Goal: Use online tool/utility: Utilize a website feature to perform a specific function

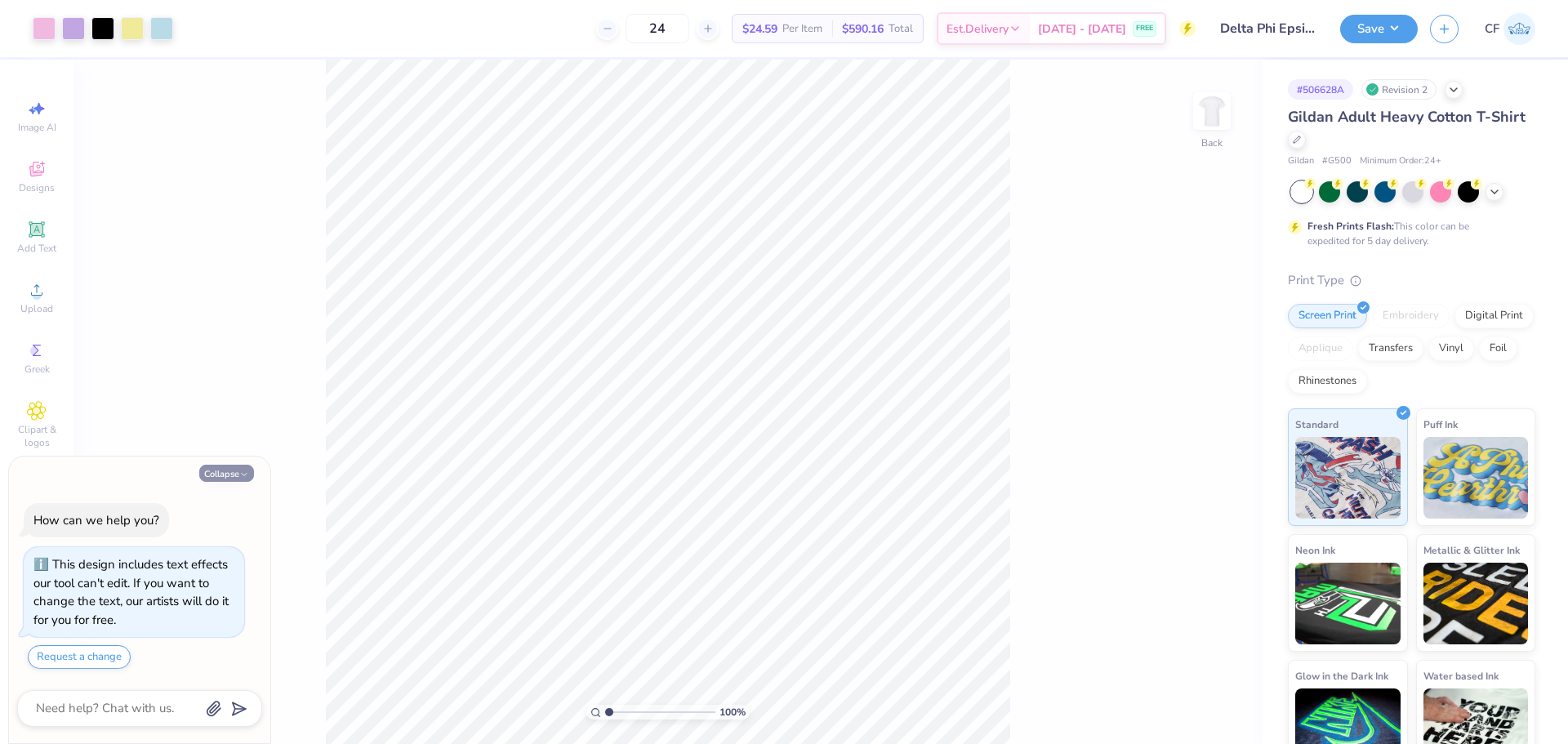
click at [230, 473] on button "Collapse" at bounding box center [226, 473] width 55 height 17
type textarea "x"
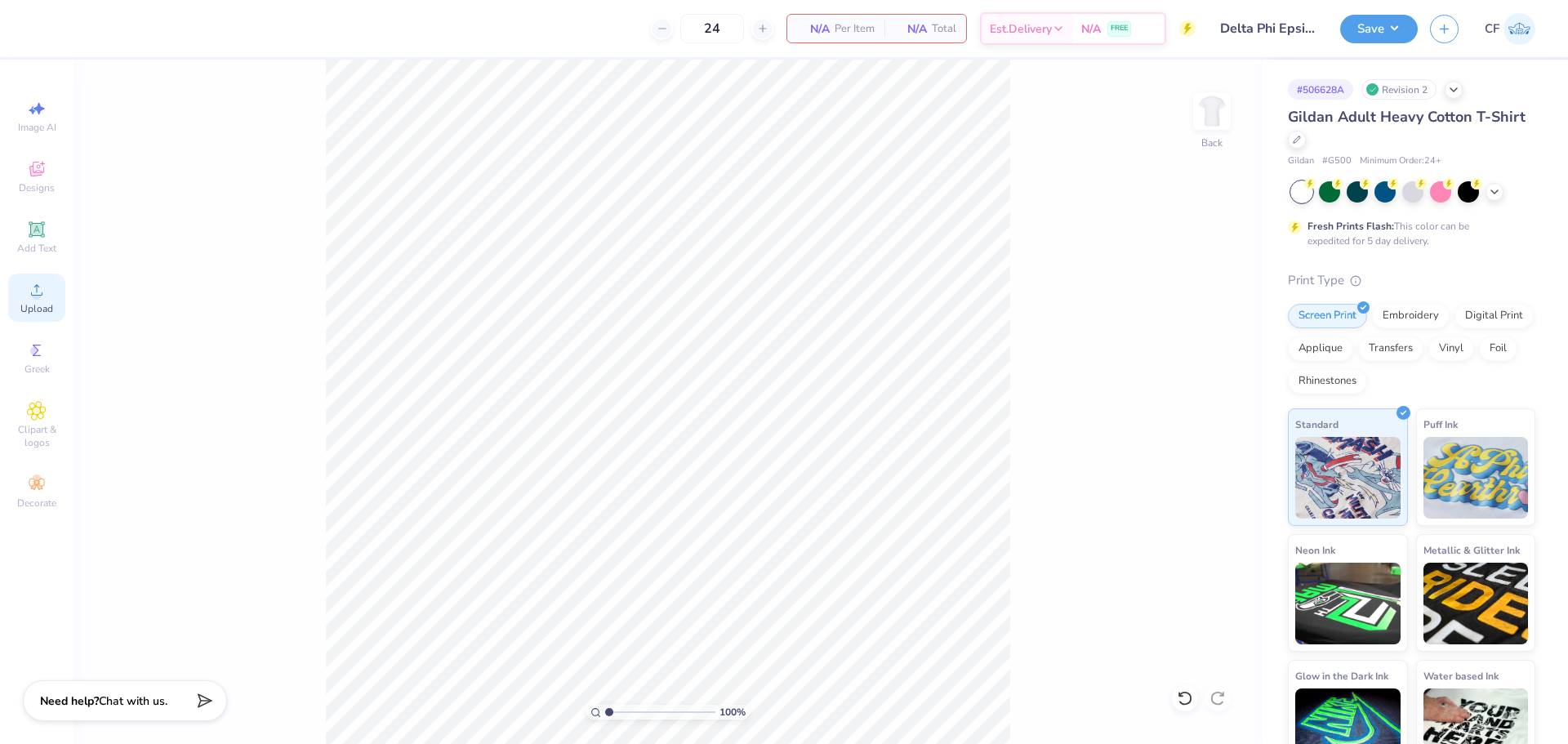
click at [28, 300] on div "Upload" at bounding box center [37, 297] width 57 height 48
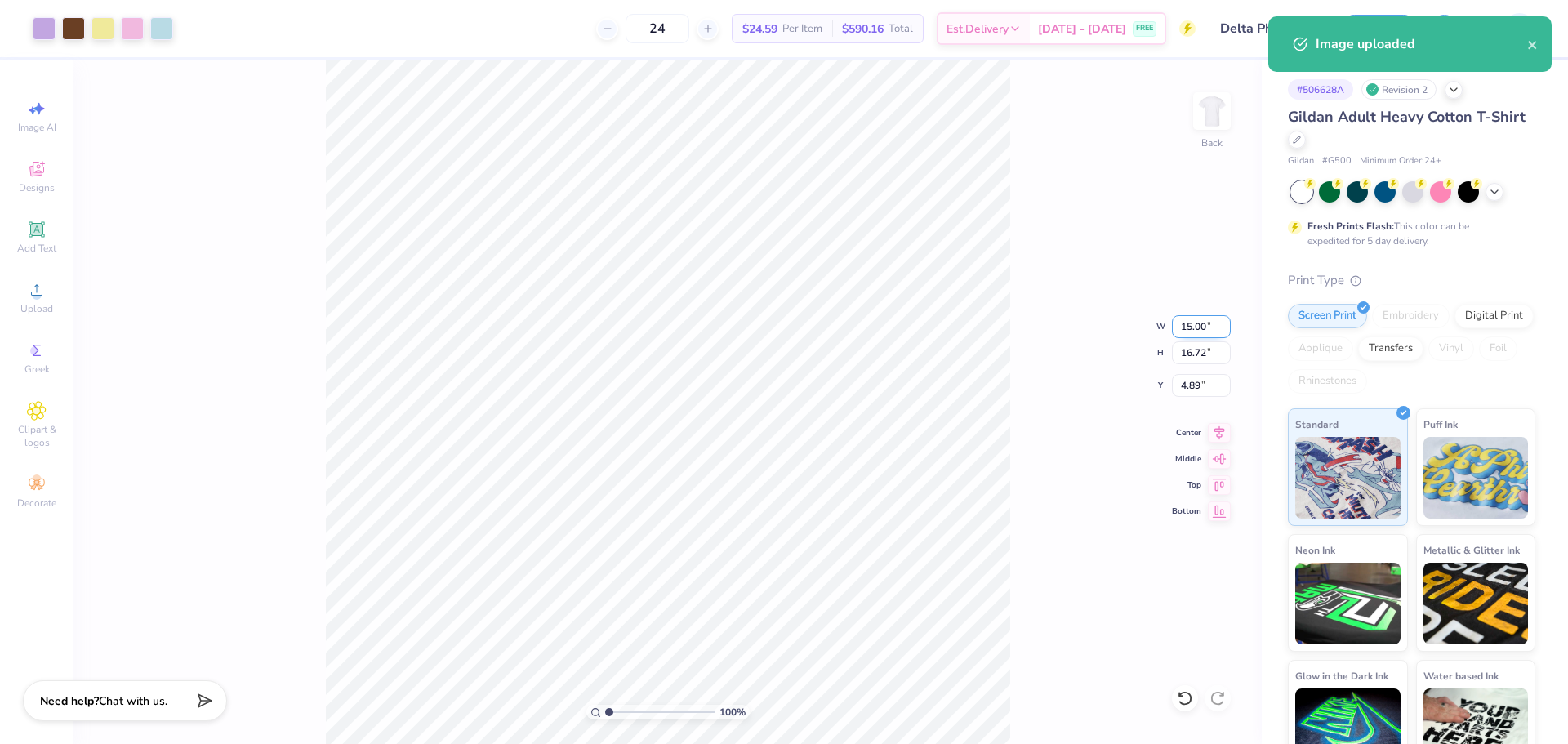
click at [1196, 326] on input "15.00" at bounding box center [1201, 326] width 59 height 23
type input "12.00"
type input "13.38"
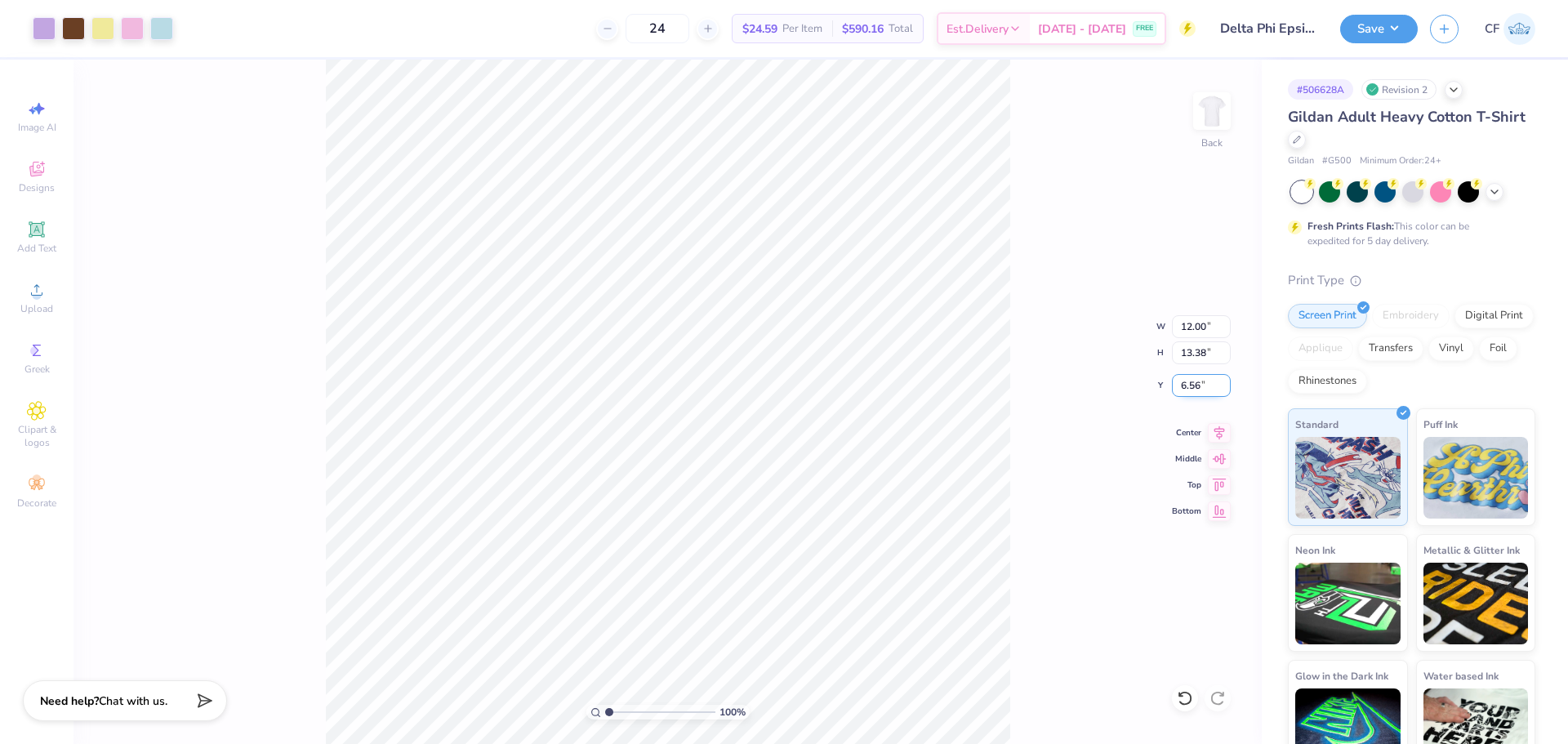
click at [1196, 387] on input "6.56" at bounding box center [1201, 385] width 59 height 23
type input "3.00"
click at [1354, 37] on button "Save" at bounding box center [1379, 27] width 78 height 29
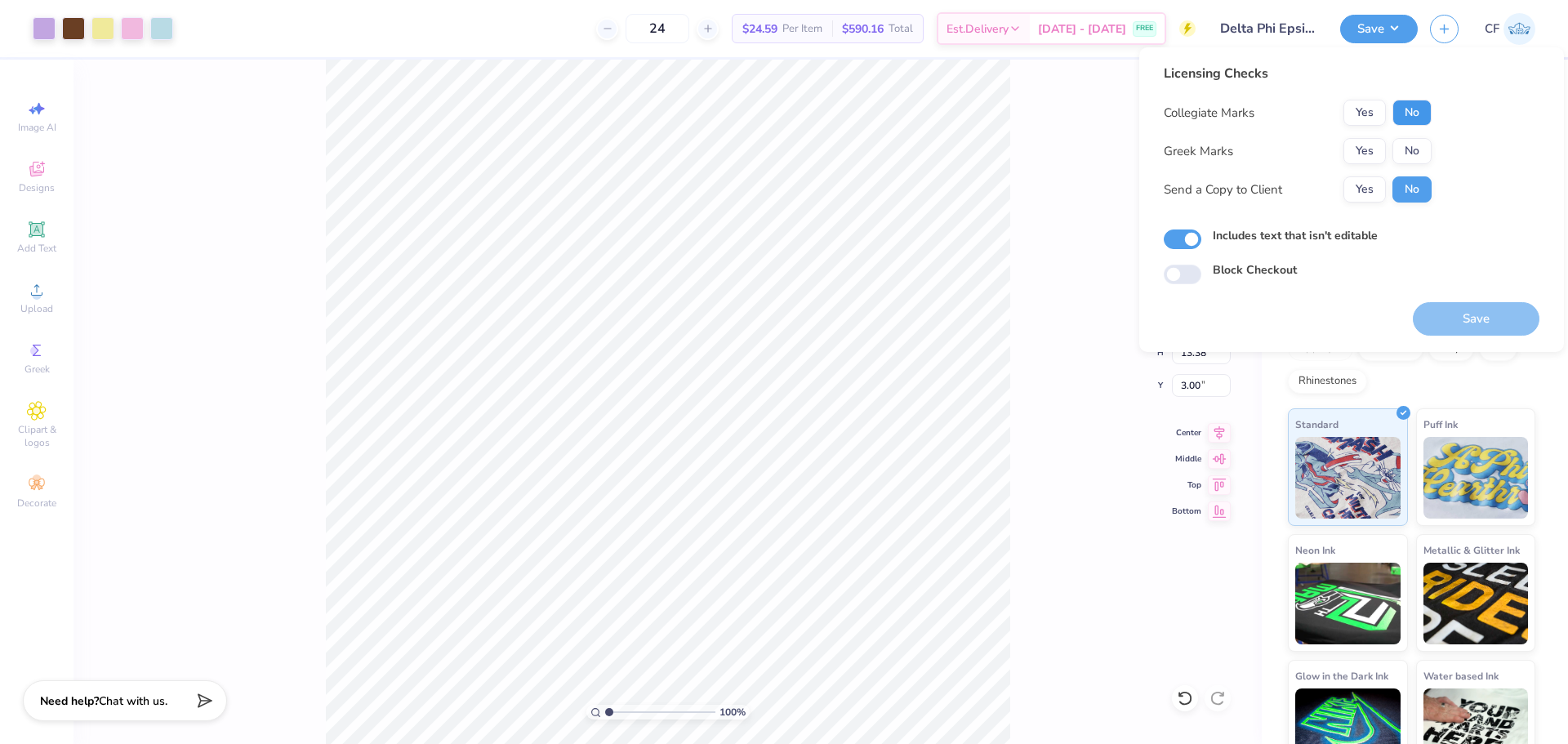
click at [1424, 118] on button "No" at bounding box center [1412, 112] width 39 height 26
click at [1369, 152] on button "Yes" at bounding box center [1364, 150] width 42 height 26
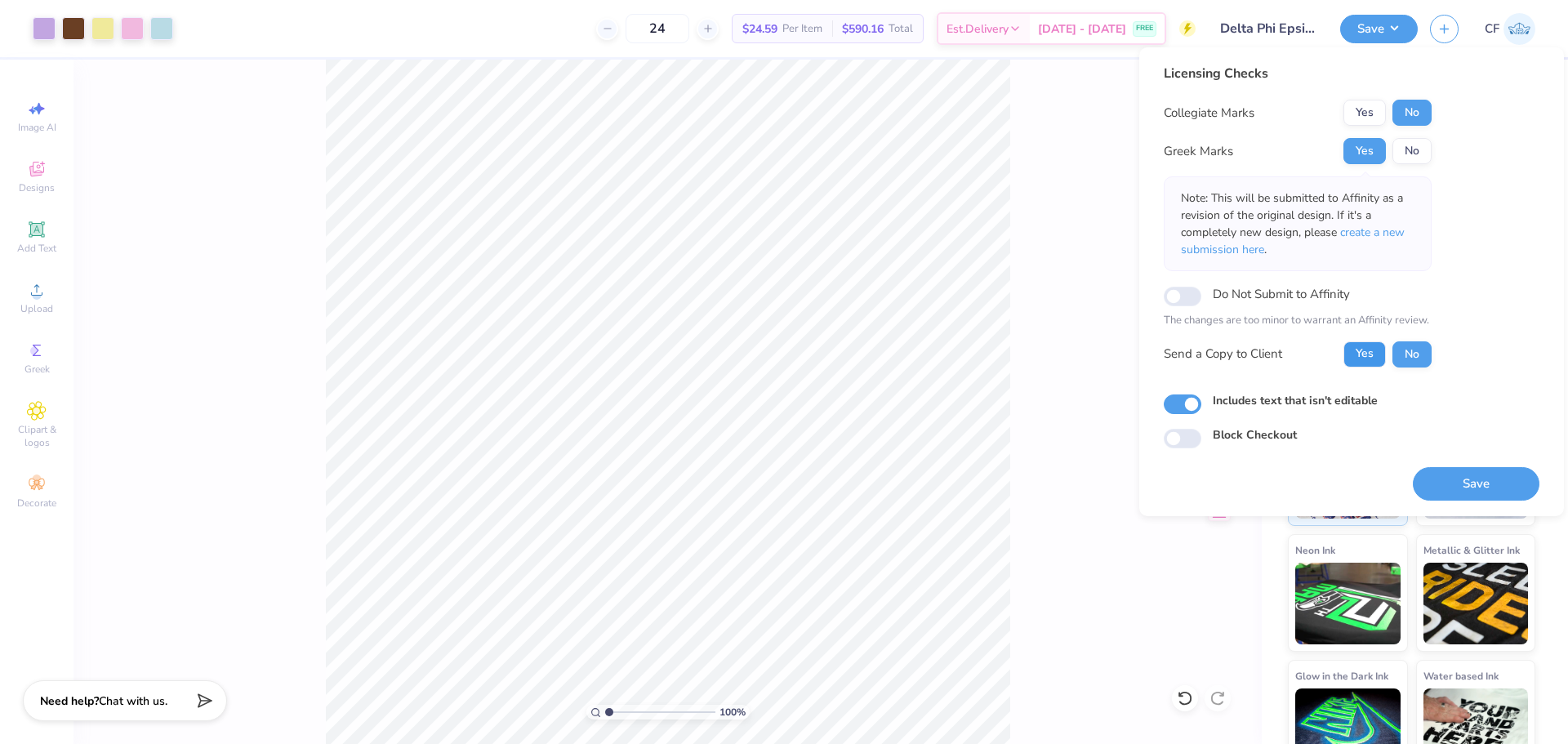
click at [1356, 345] on button "Yes" at bounding box center [1364, 354] width 42 height 26
click at [1454, 486] on button "Save" at bounding box center [1476, 484] width 127 height 34
